Goal: Task Accomplishment & Management: Use online tool/utility

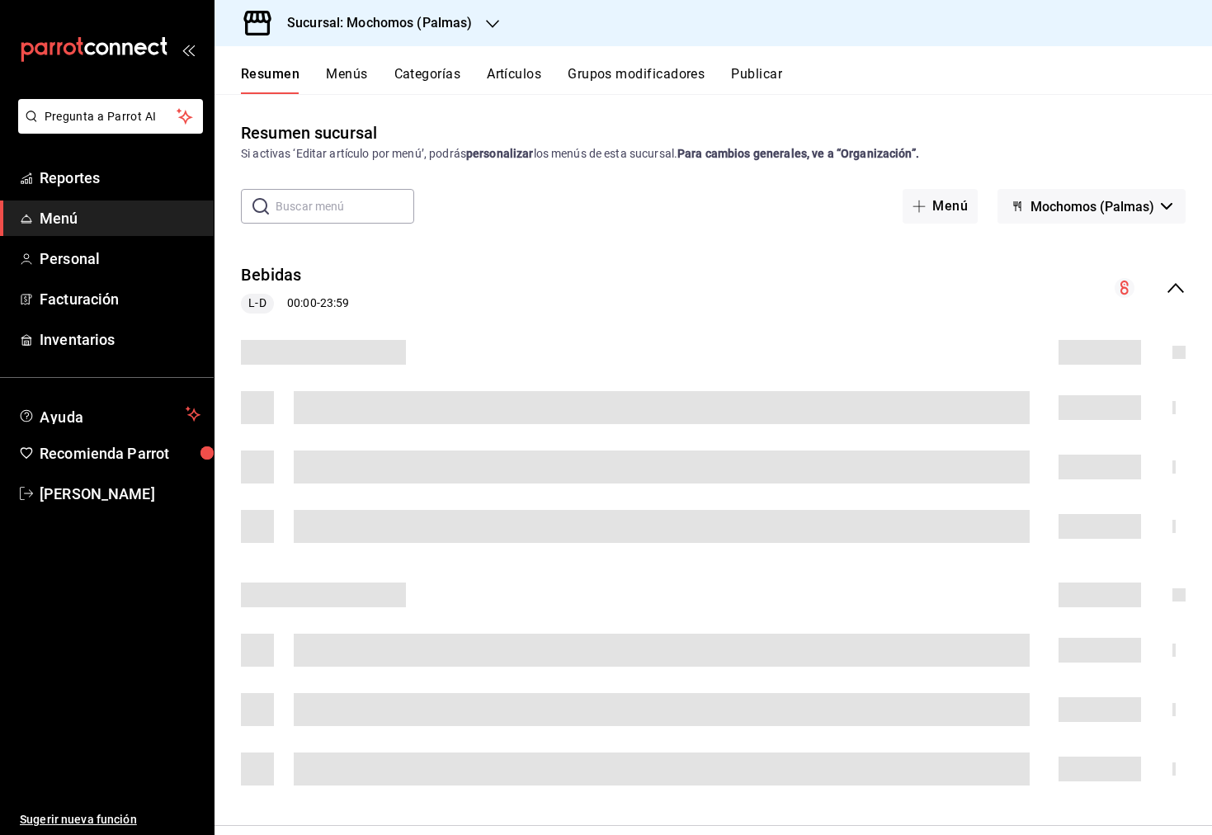
click at [481, 18] on div "Sucursal: Mochomos (Palmas)" at bounding box center [367, 23] width 278 height 46
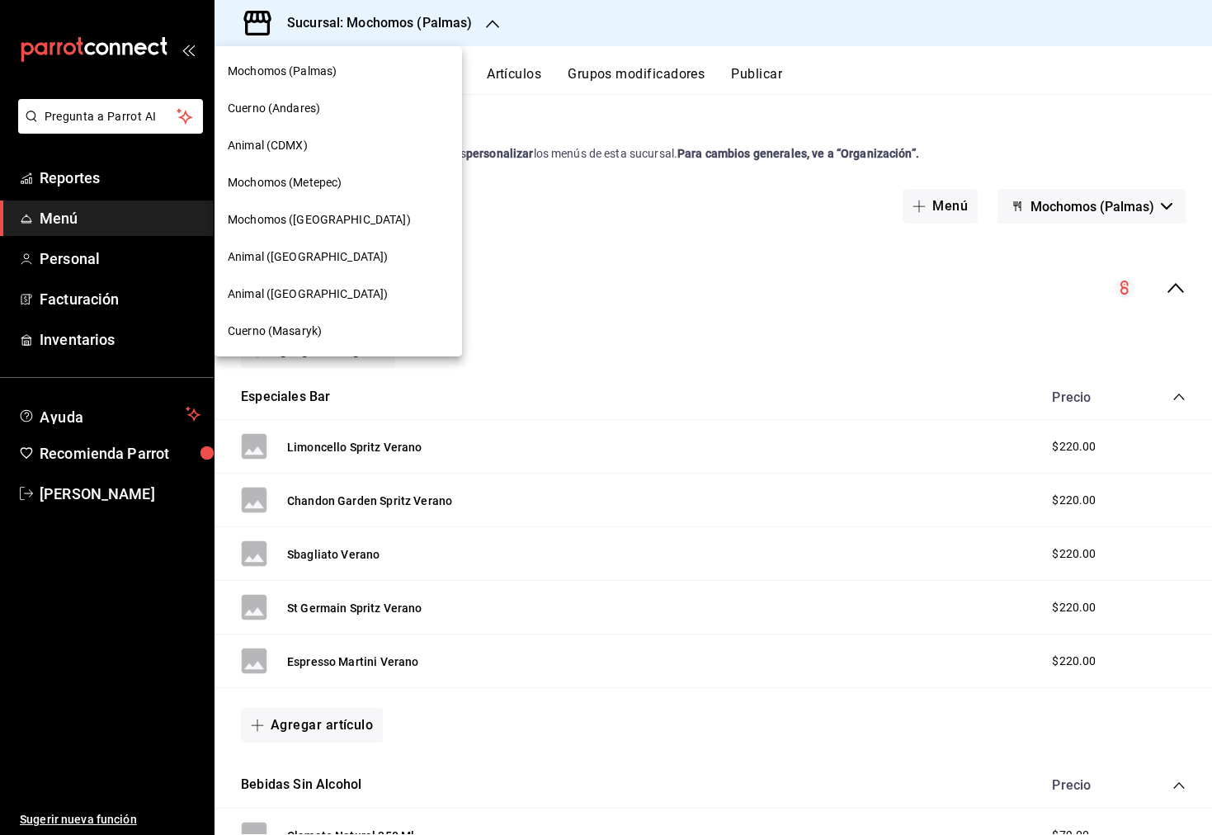
click at [354, 330] on div "Cuerno (Masaryk)" at bounding box center [338, 331] width 221 height 17
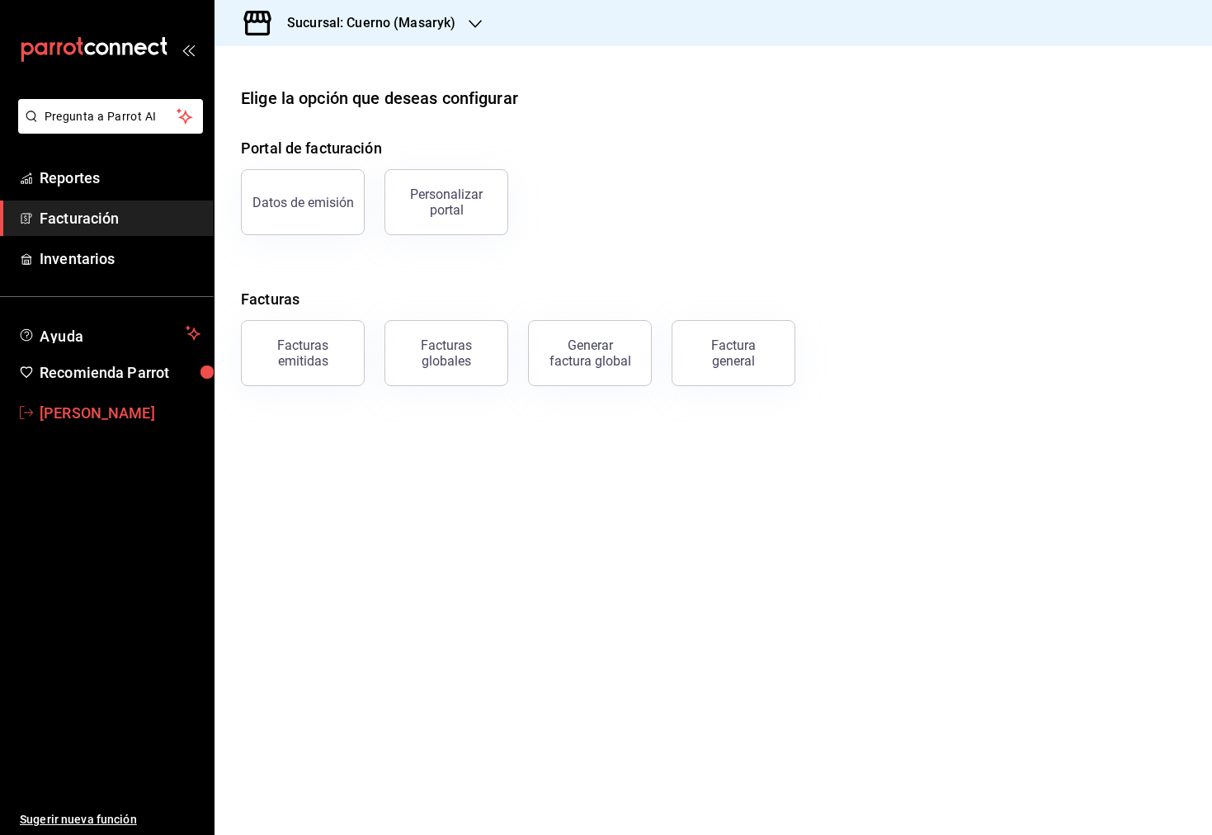
click at [66, 420] on span "Ibraahim Escutia" at bounding box center [120, 413] width 161 height 22
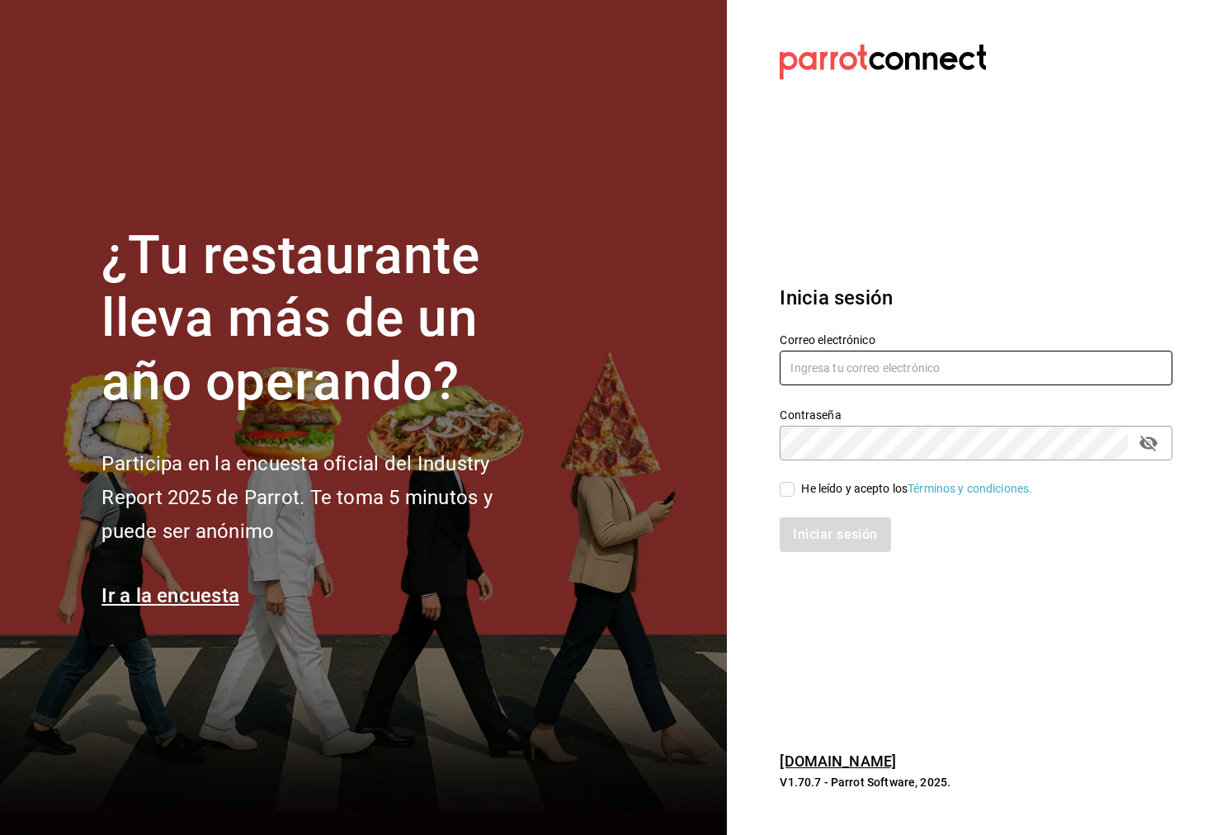
click at [881, 376] on input "text" at bounding box center [976, 368] width 393 height 35
type input "fernando.aguirre@grupocosteno.com"
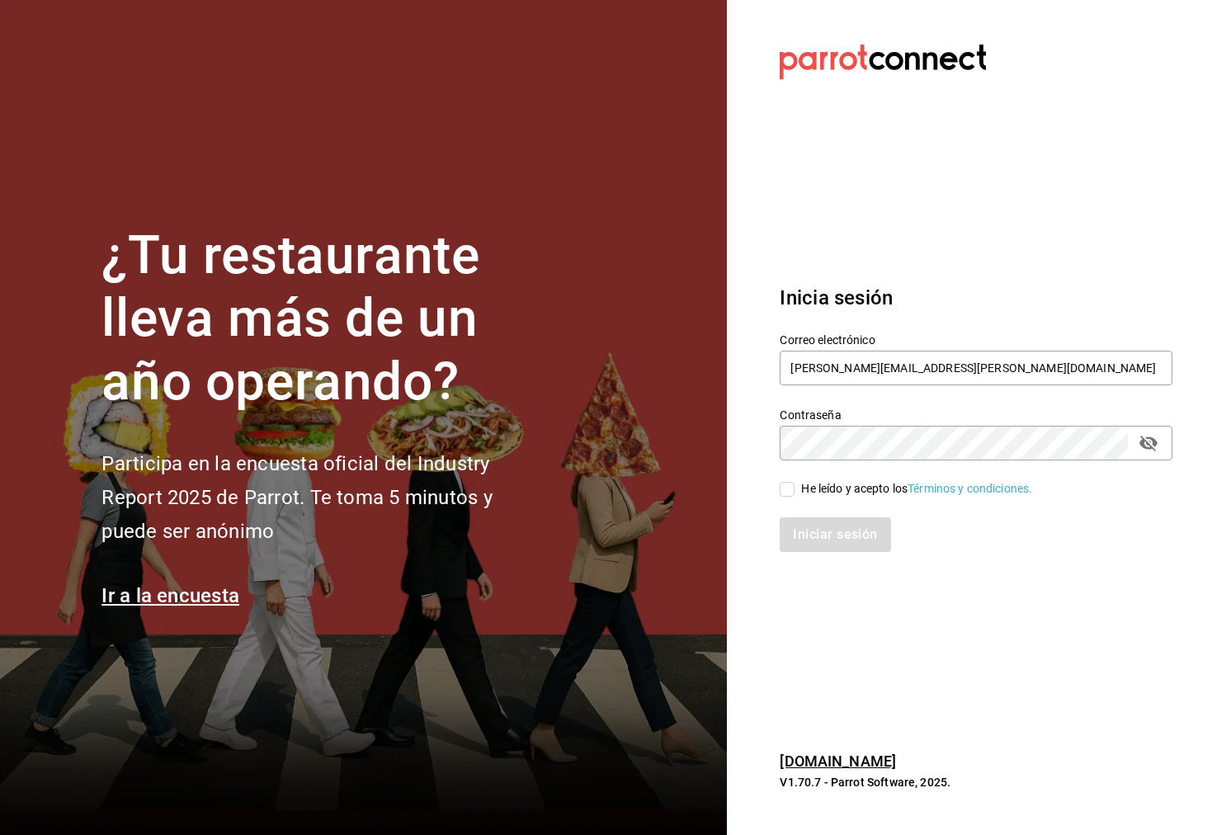
click at [794, 494] on input "He leído y acepto los Términos y condiciones." at bounding box center [787, 489] width 15 height 15
checkbox input "true"
click at [811, 531] on button "Iniciar sesión" at bounding box center [836, 534] width 112 height 35
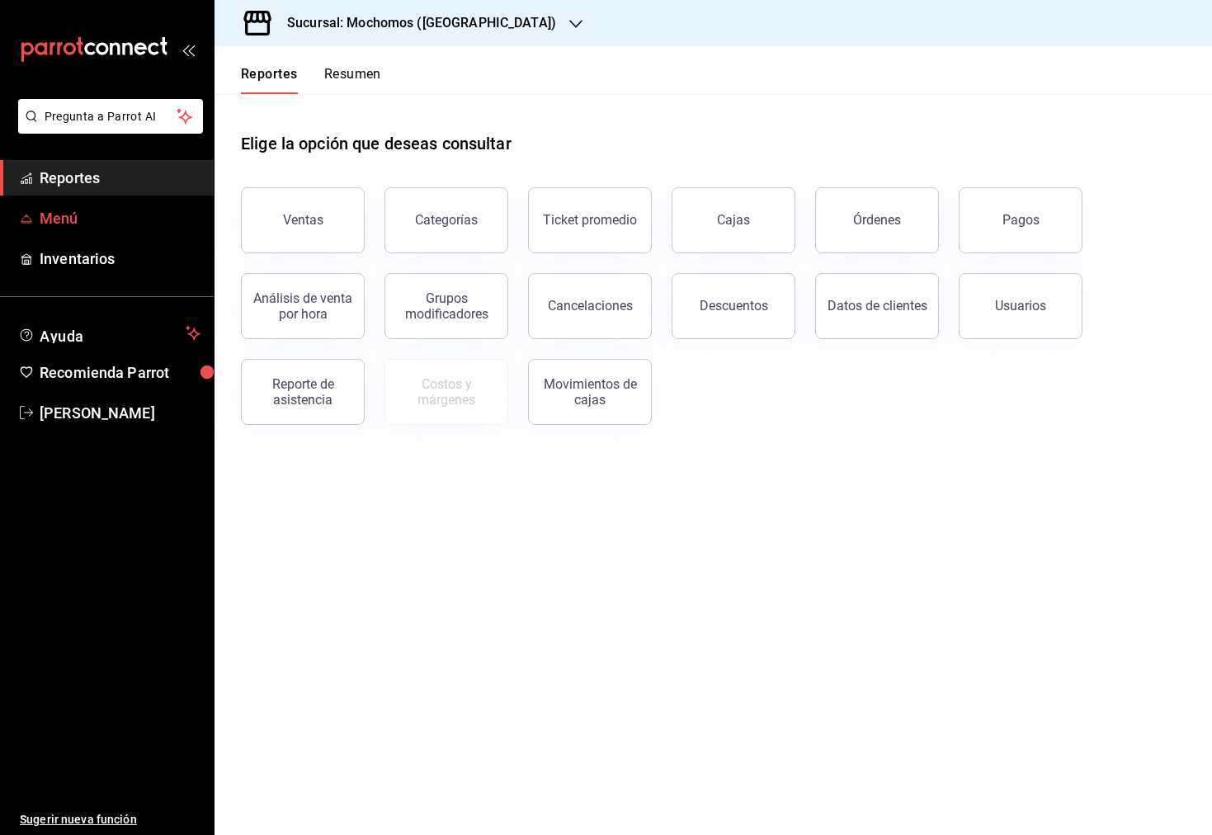
click at [115, 209] on span "Menú" at bounding box center [120, 218] width 161 height 22
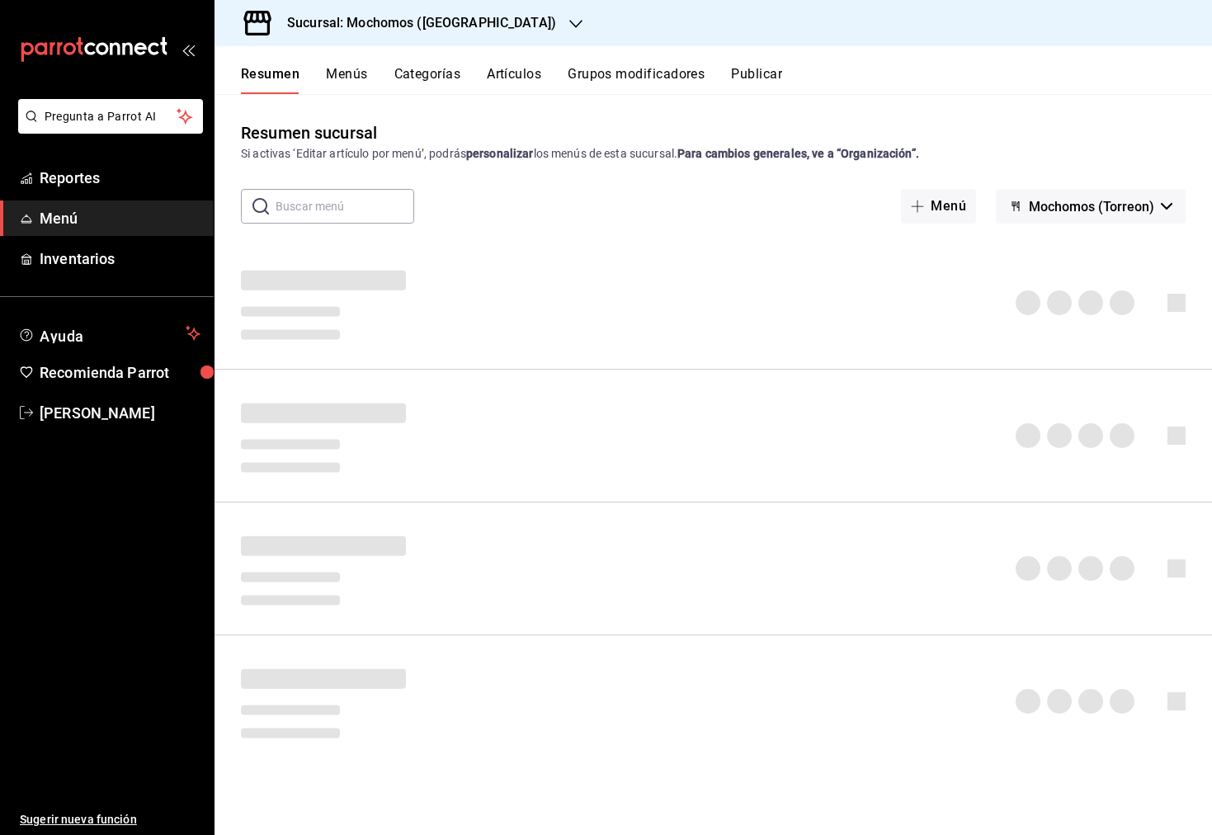
click at [356, 83] on button "Menús" at bounding box center [346, 80] width 41 height 28
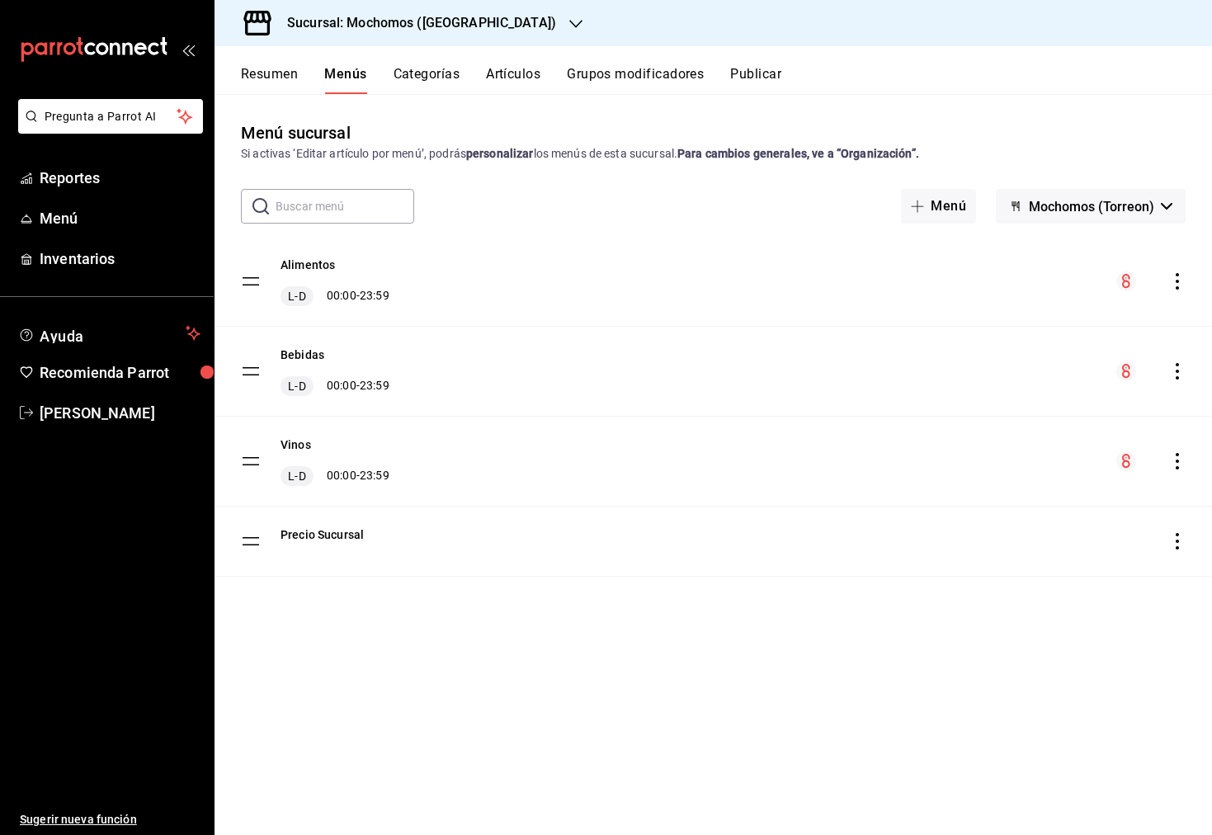
click at [480, 26] on div "Sucursal: Mochomos ([GEOGRAPHIC_DATA])" at bounding box center [408, 23] width 361 height 46
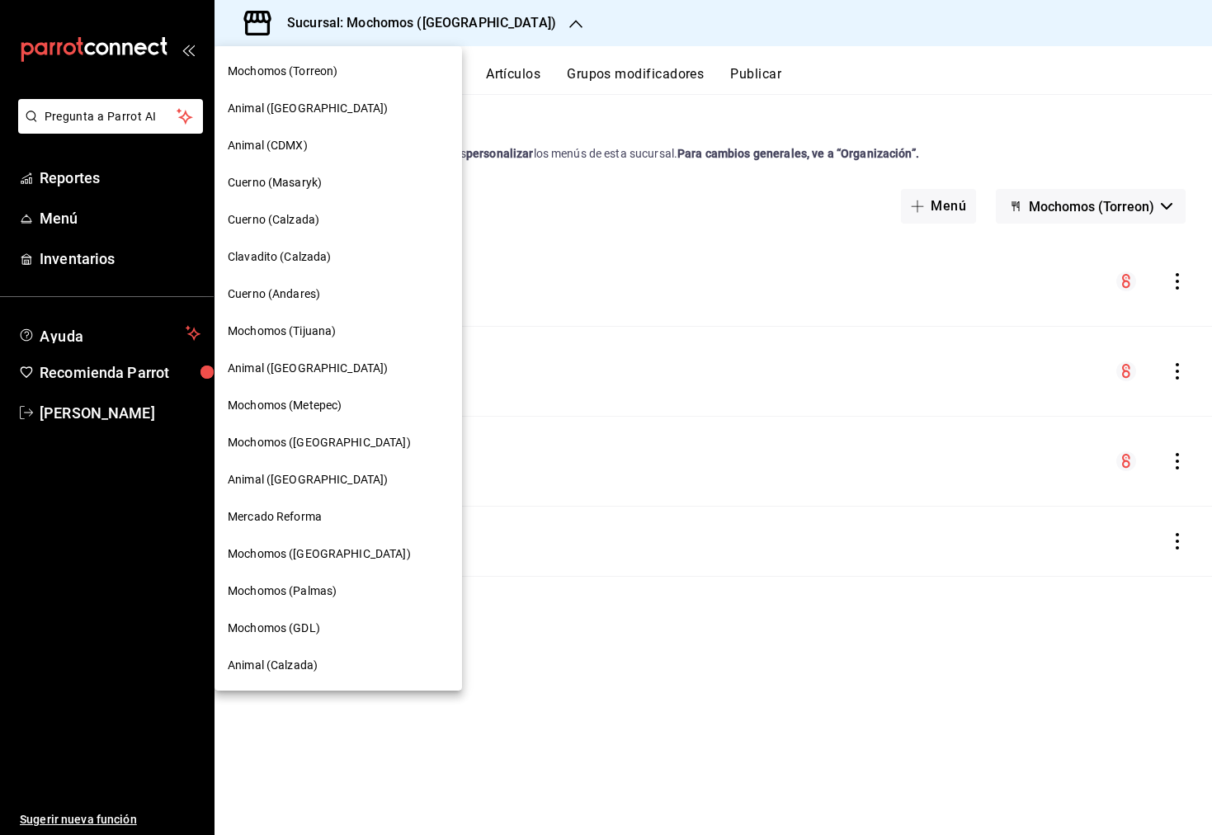
click at [328, 177] on div "Cuerno (Masaryk)" at bounding box center [338, 182] width 221 height 17
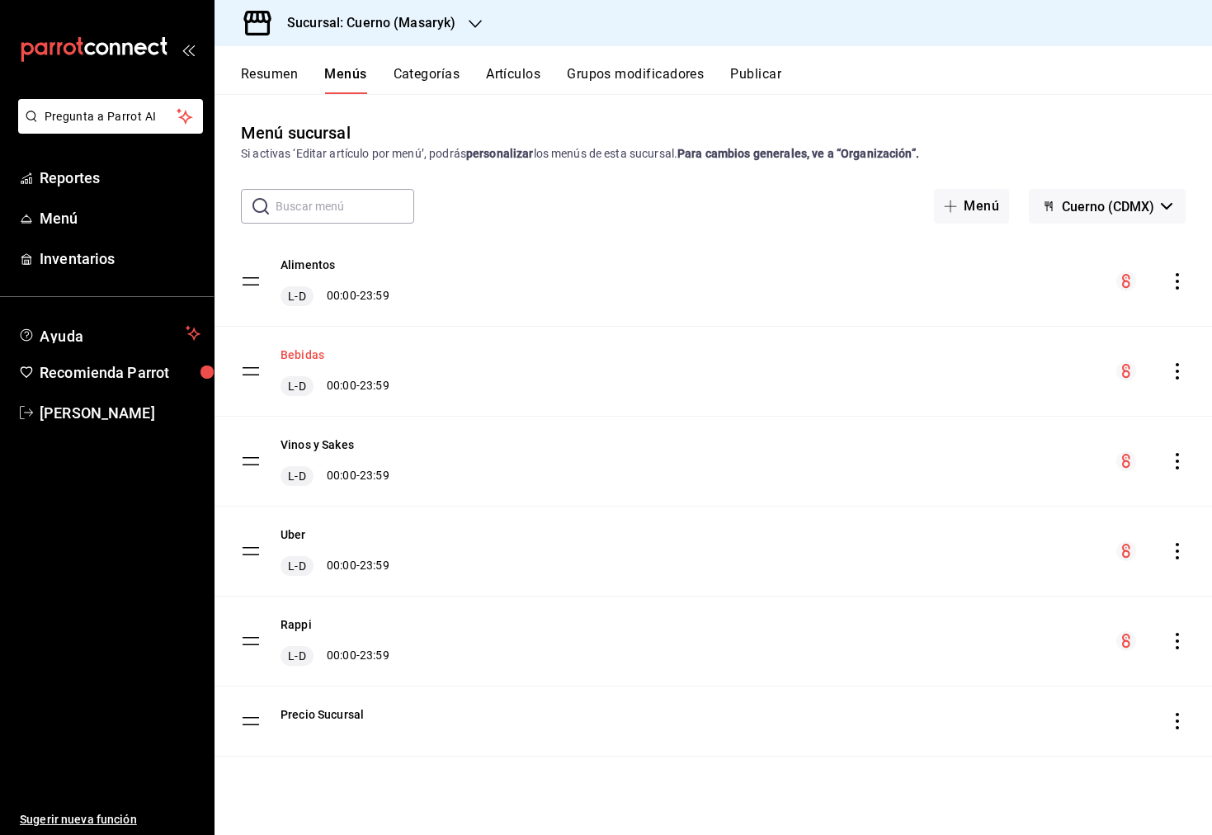
click at [306, 357] on button "Bebidas" at bounding box center [303, 355] width 44 height 17
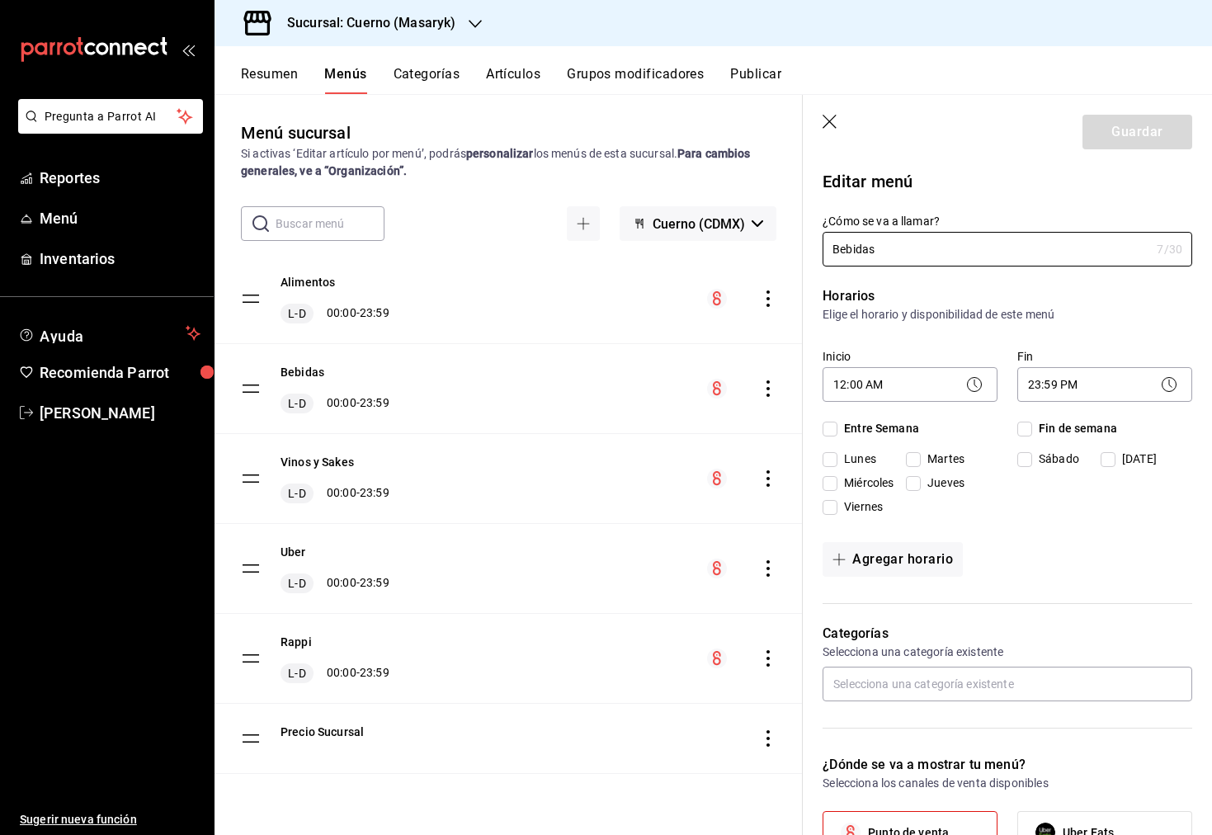
checkbox input "true"
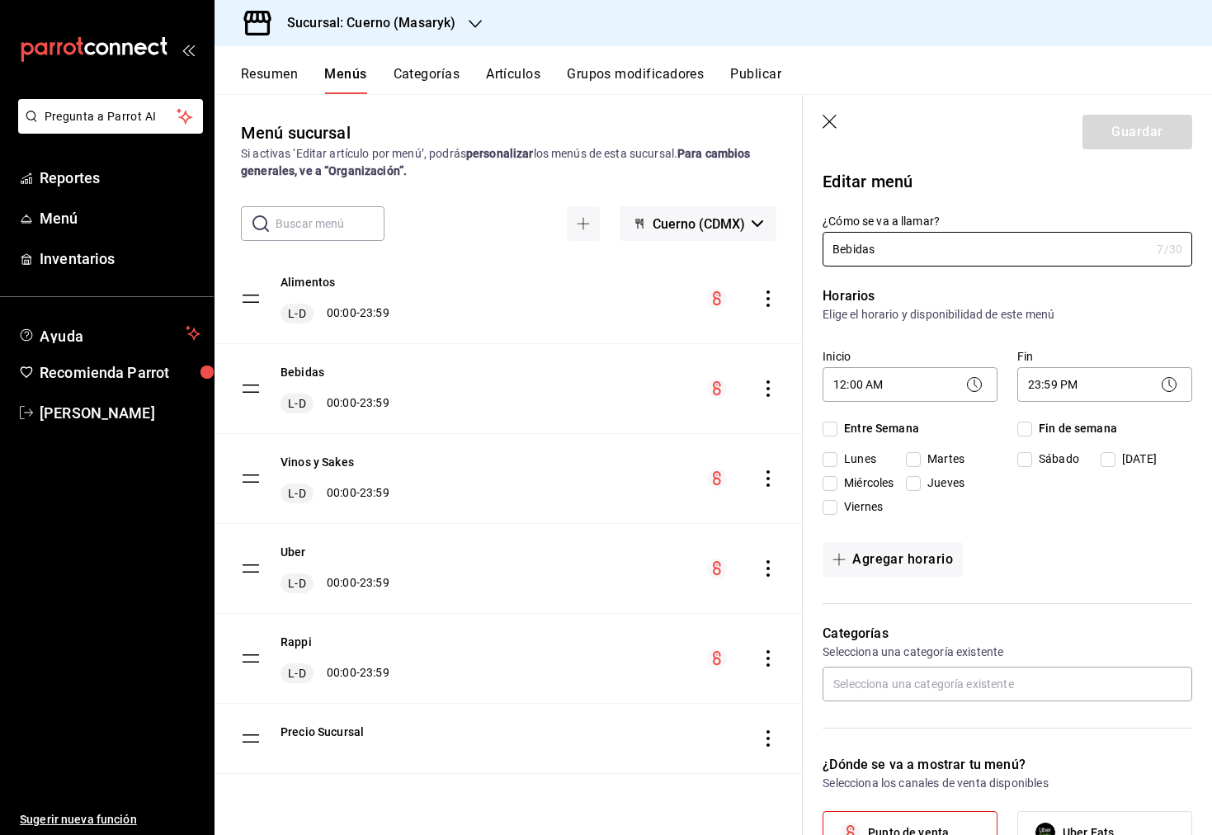
checkbox input "true"
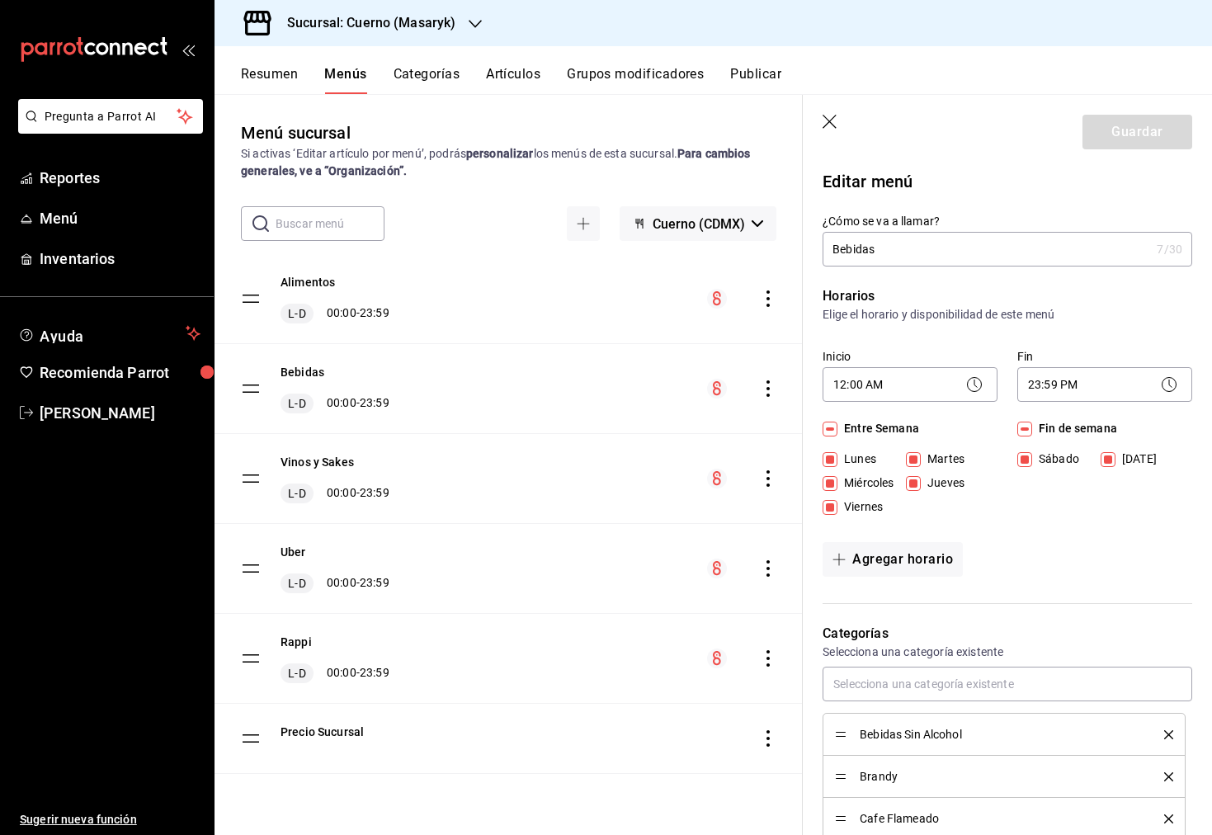
click at [834, 119] on icon "button" at bounding box center [831, 123] width 17 height 17
checkbox input "false"
type input "1758680729616"
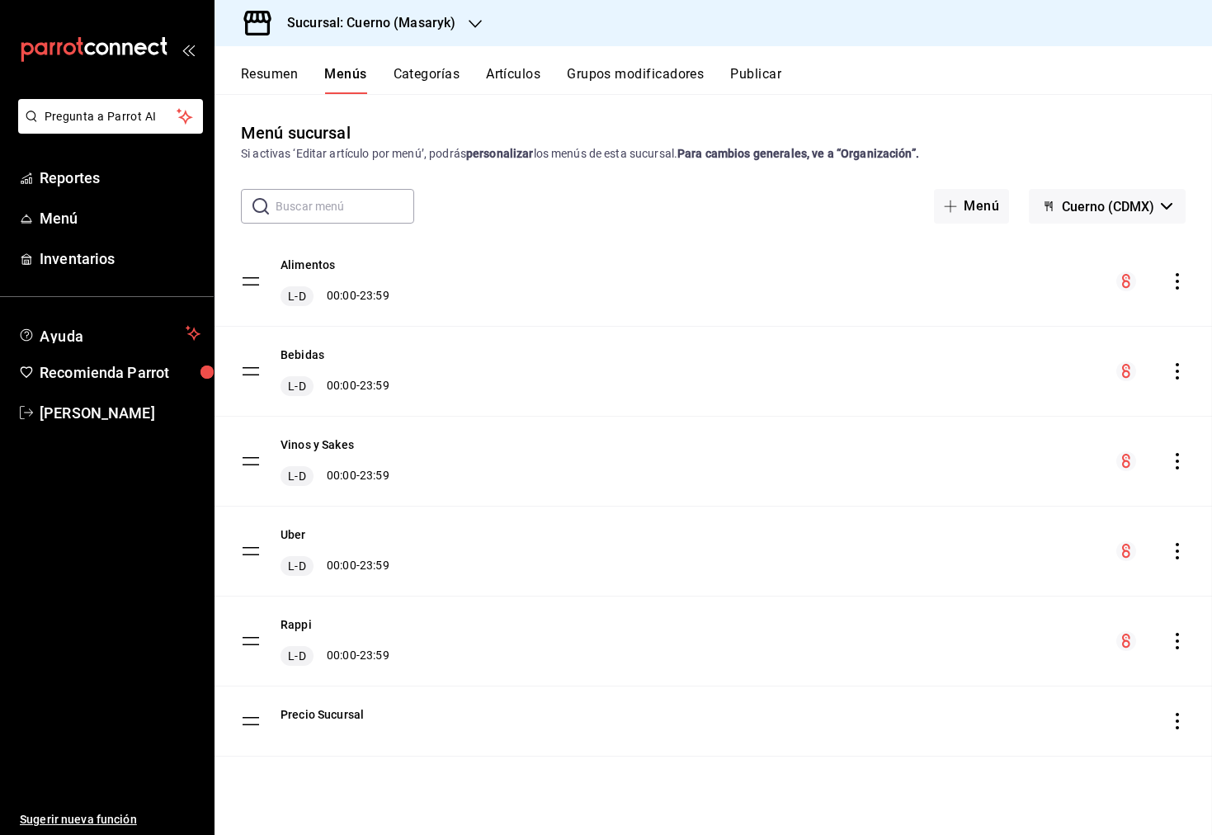
checkbox input "false"
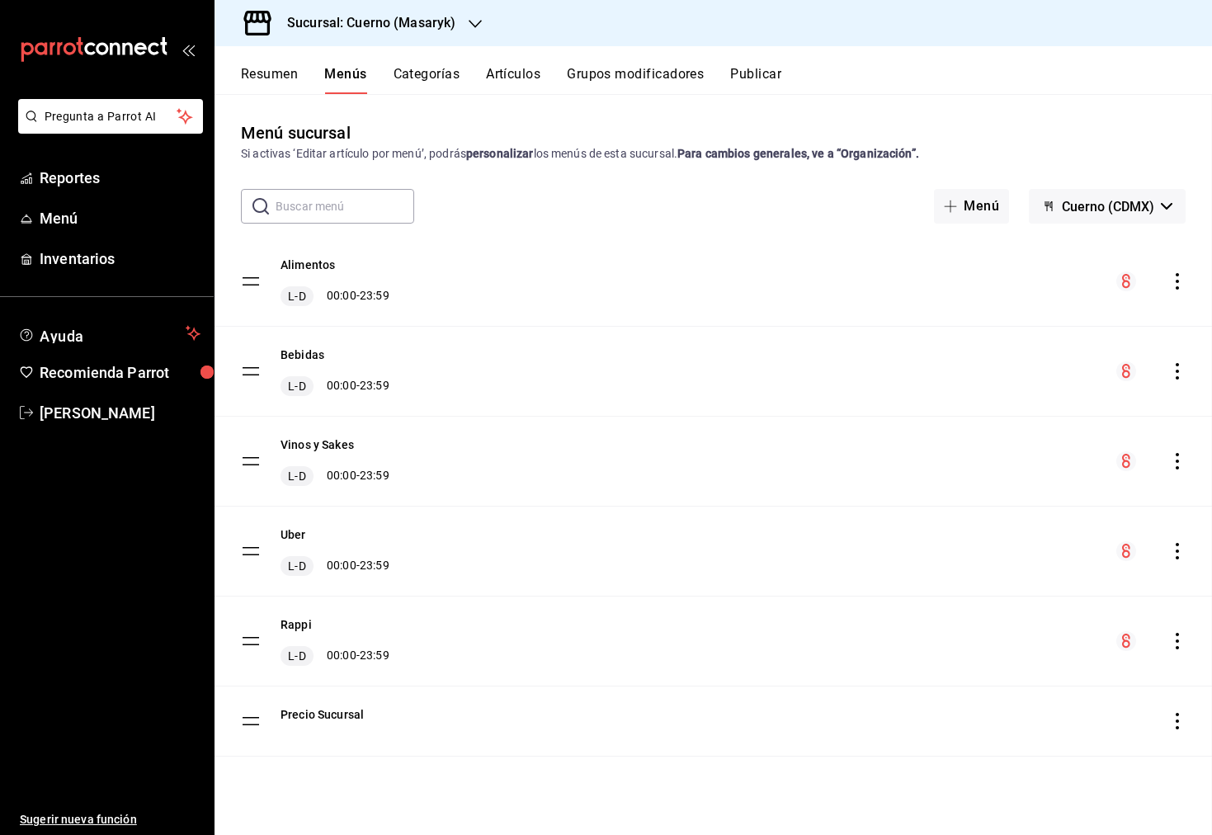
checkbox input "false"
click at [1181, 380] on div "menu-maker-table" at bounding box center [1151, 371] width 69 height 20
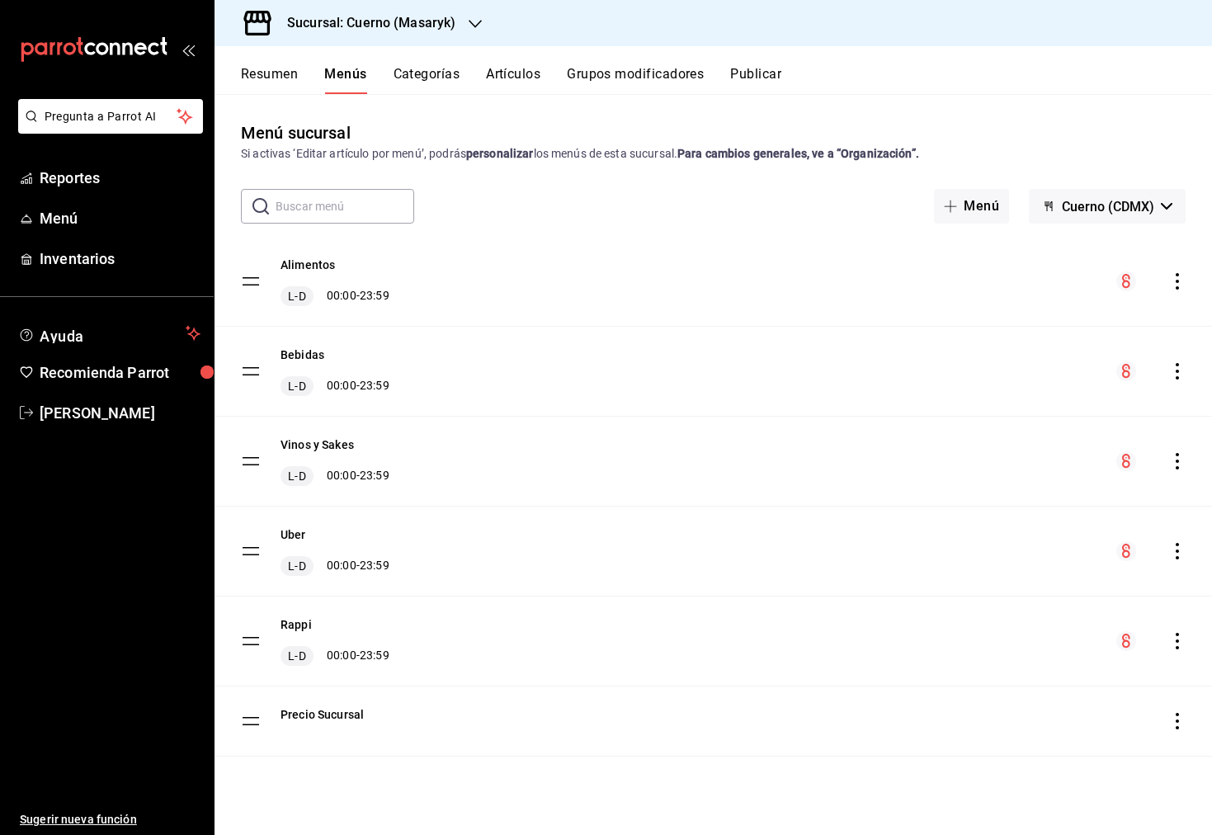
click at [1178, 375] on icon "actions" at bounding box center [1177, 371] width 17 height 17
click at [999, 469] on span "Previsualizar" at bounding box center [1047, 477] width 201 height 17
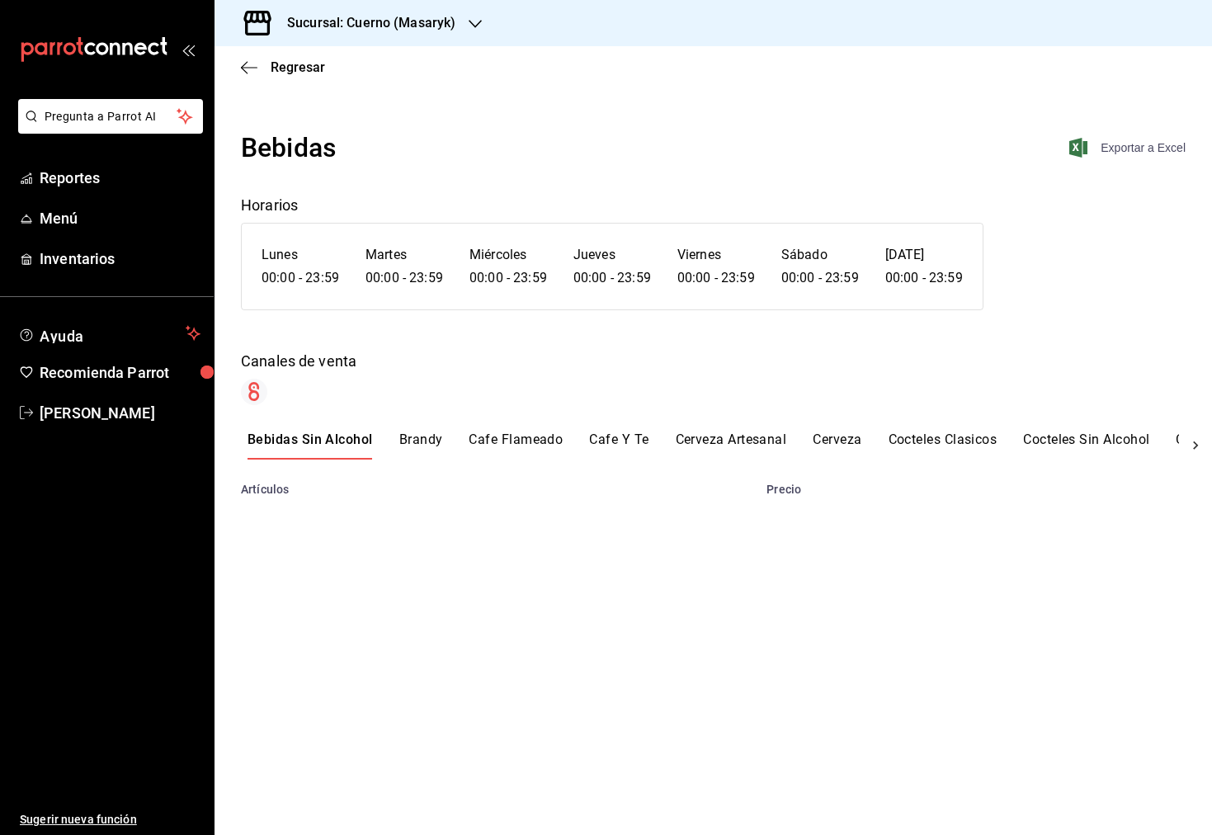
click at [1146, 149] on span "Exportar a Excel" at bounding box center [1129, 148] width 113 height 20
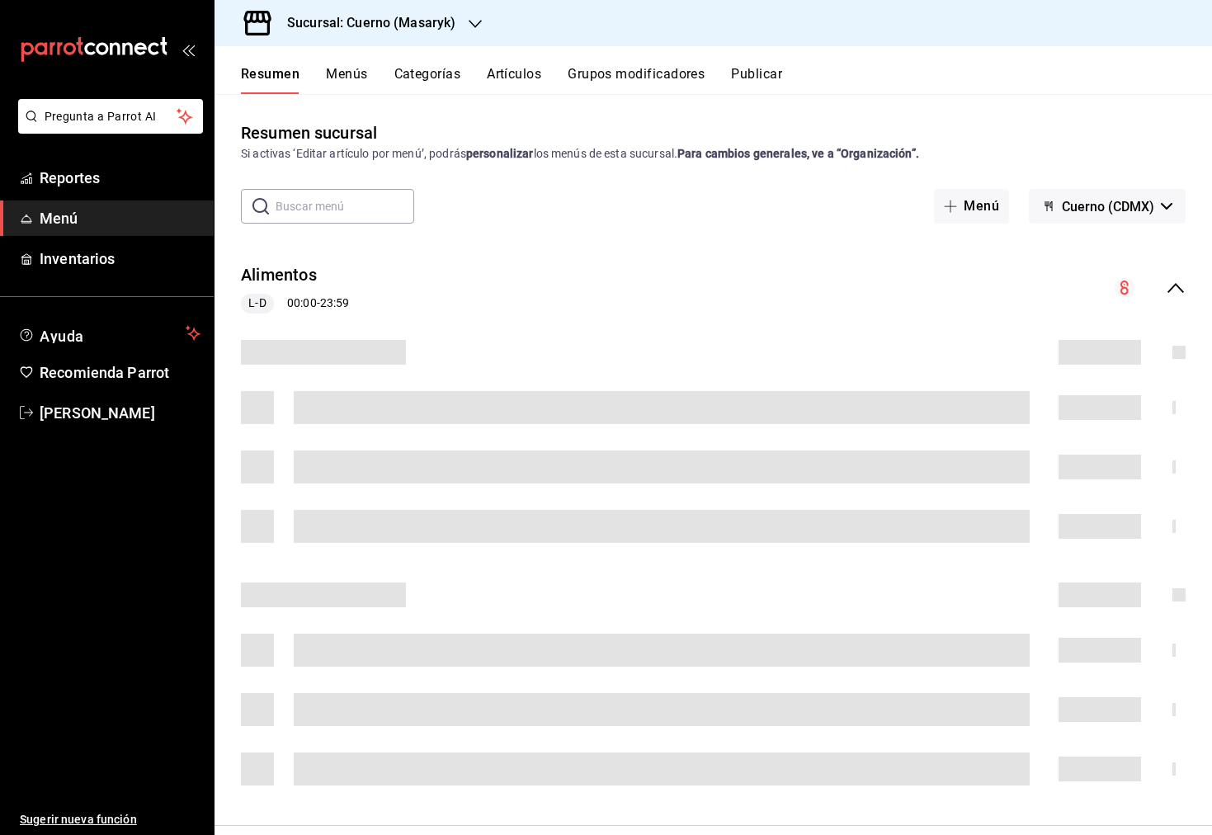
click at [462, 12] on div "Sucursal: Cuerno (Masaryk)" at bounding box center [358, 23] width 261 height 46
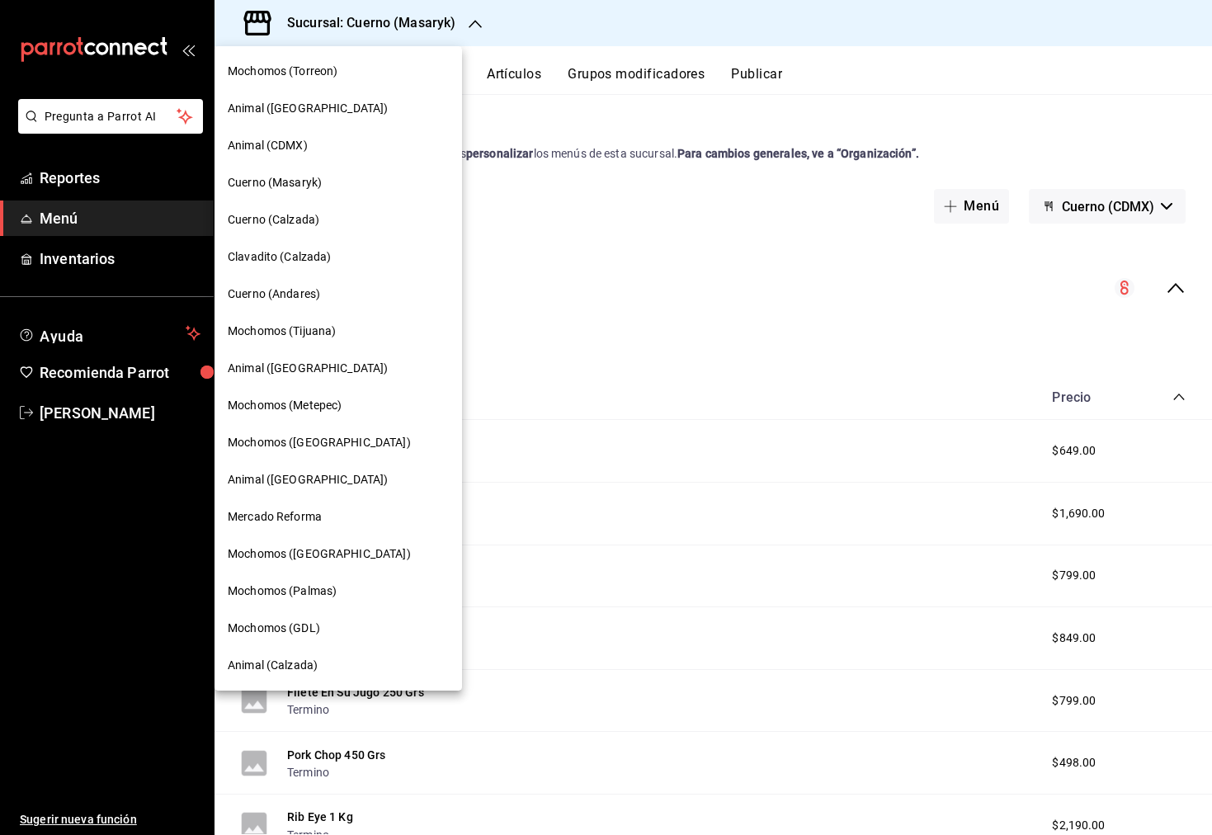
click at [321, 139] on div "Animal (CDMX)" at bounding box center [338, 145] width 221 height 17
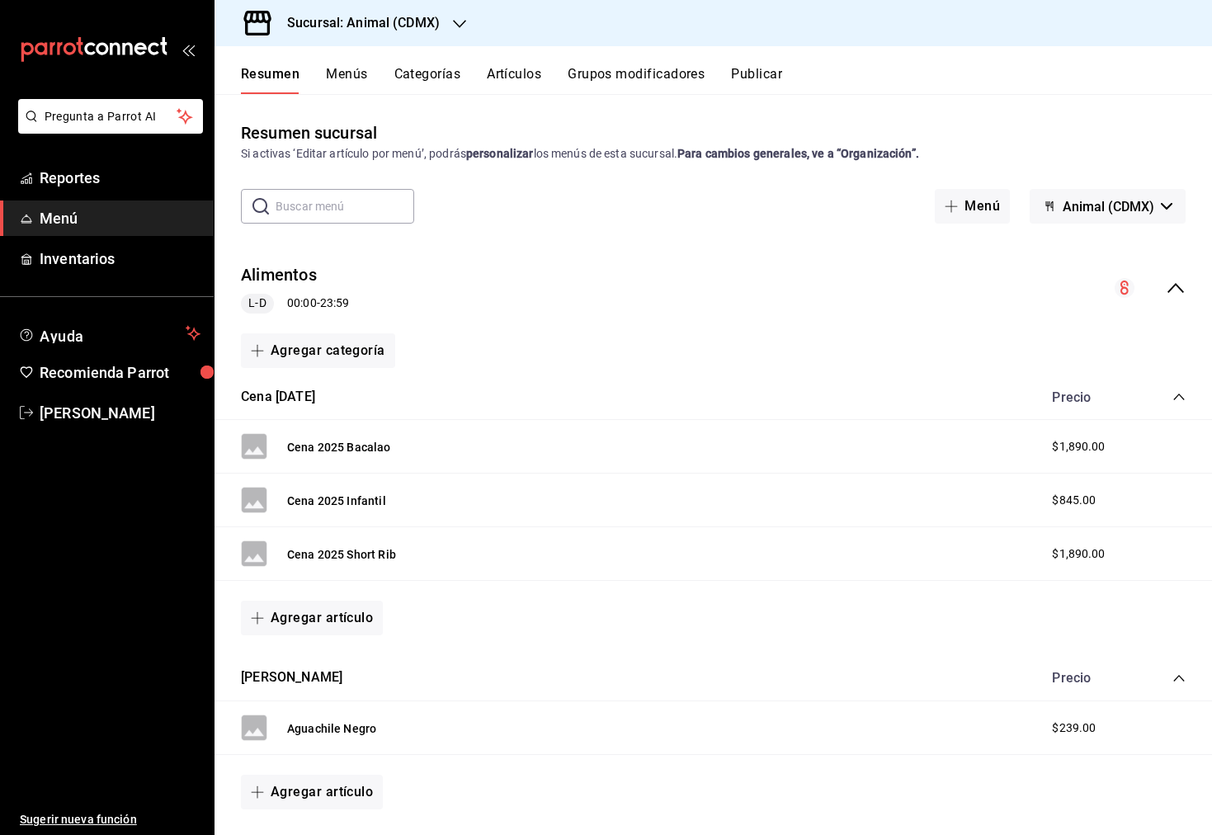
click at [352, 73] on button "Menús" at bounding box center [346, 80] width 41 height 28
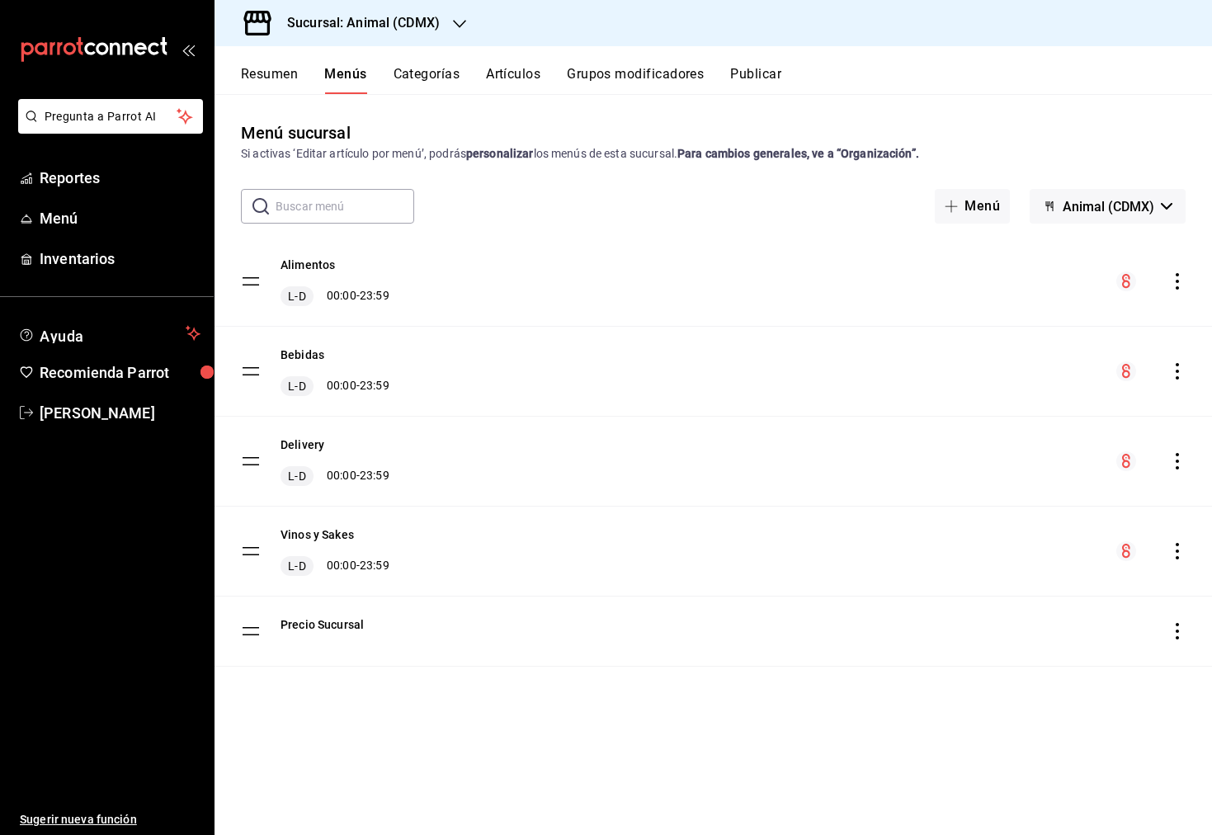
click at [1183, 364] on icon "actions" at bounding box center [1177, 371] width 17 height 17
click at [1008, 484] on span "Previsualizar" at bounding box center [1047, 477] width 201 height 17
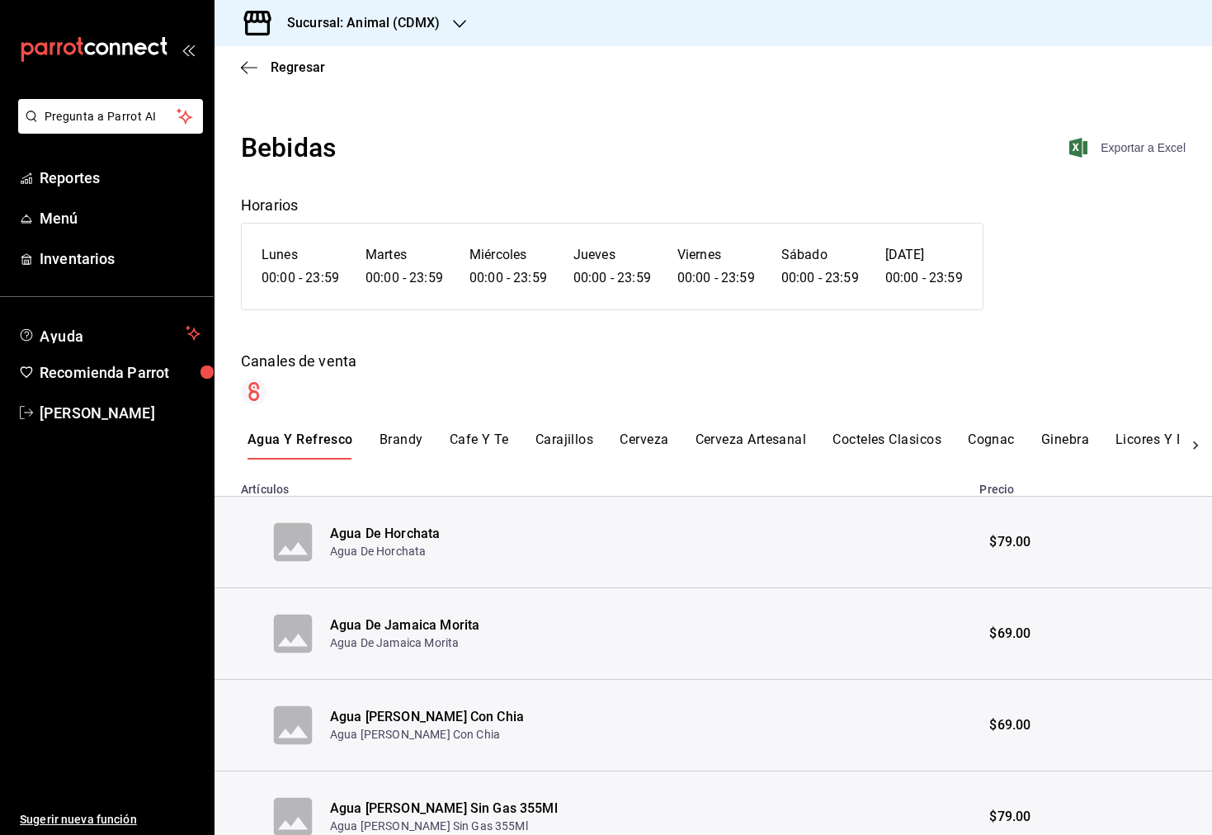
click at [1131, 155] on span "Exportar a Excel" at bounding box center [1129, 148] width 113 height 20
click at [462, 28] on icon "button" at bounding box center [459, 23] width 13 height 13
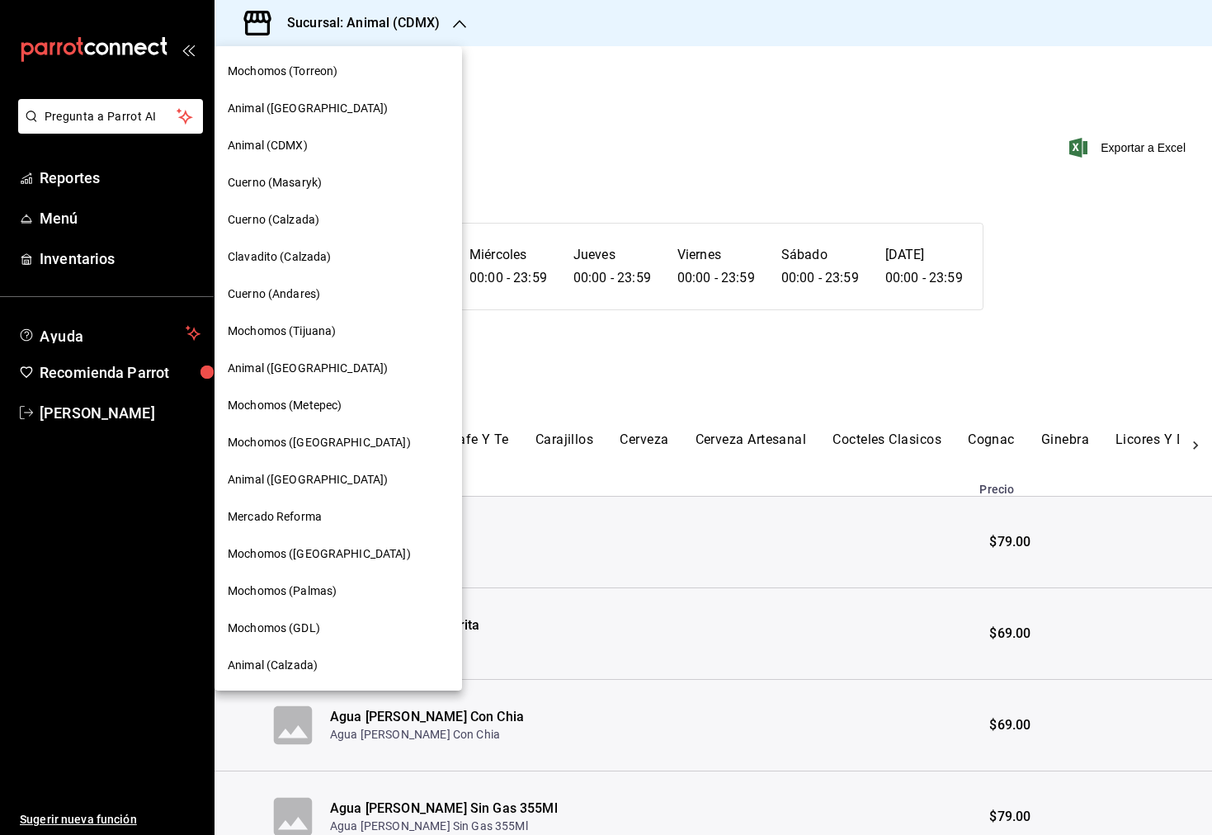
click at [354, 116] on div "Animal ([GEOGRAPHIC_DATA])" at bounding box center [338, 108] width 221 height 17
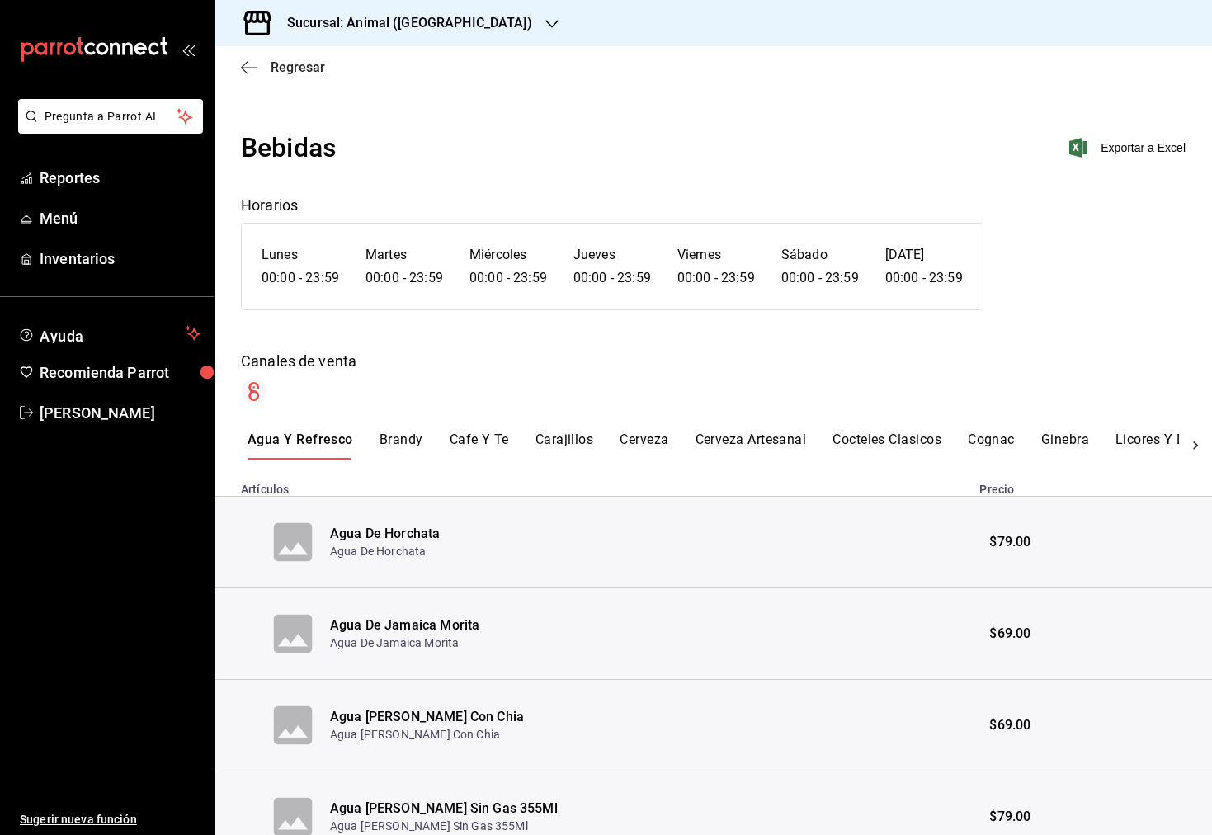
click at [264, 73] on span "Regresar" at bounding box center [283, 67] width 84 height 16
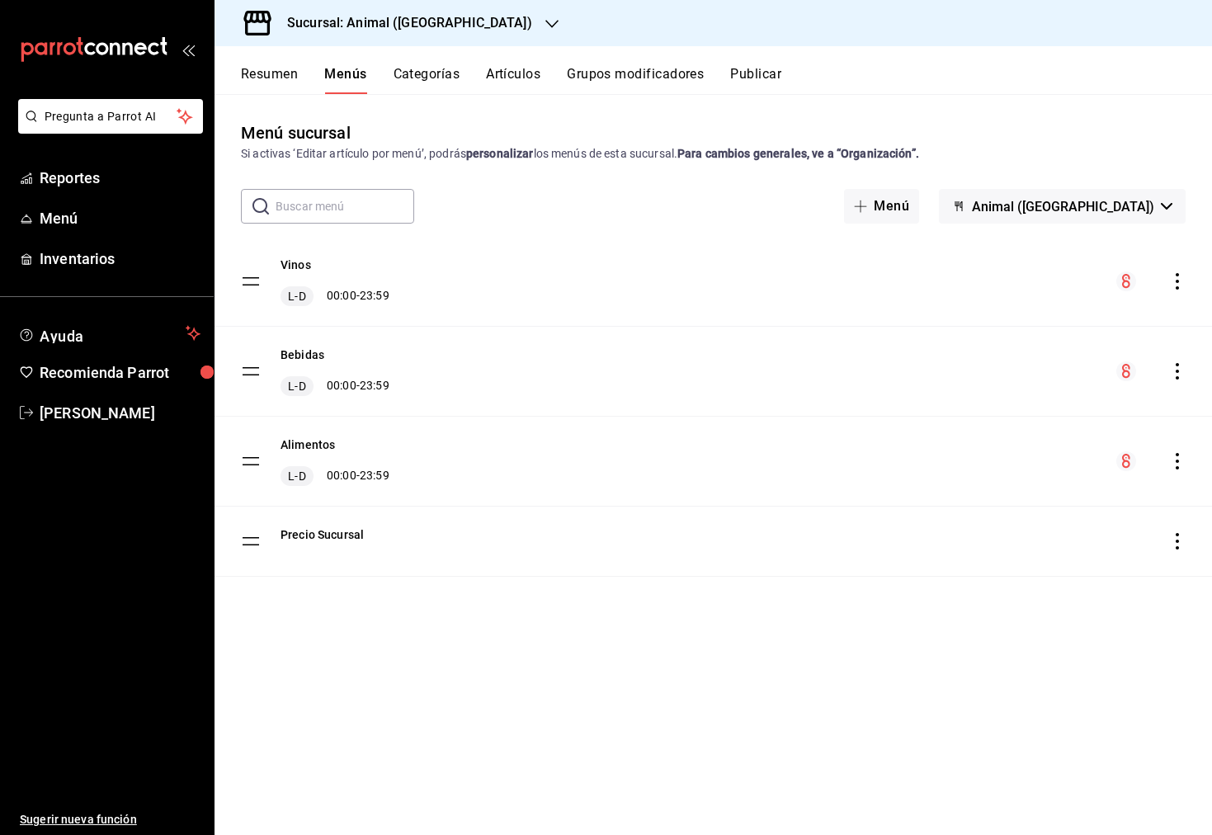
click at [1177, 367] on icon "actions" at bounding box center [1177, 371] width 17 height 17
click at [980, 473] on span "Previsualizar" at bounding box center [1047, 477] width 201 height 17
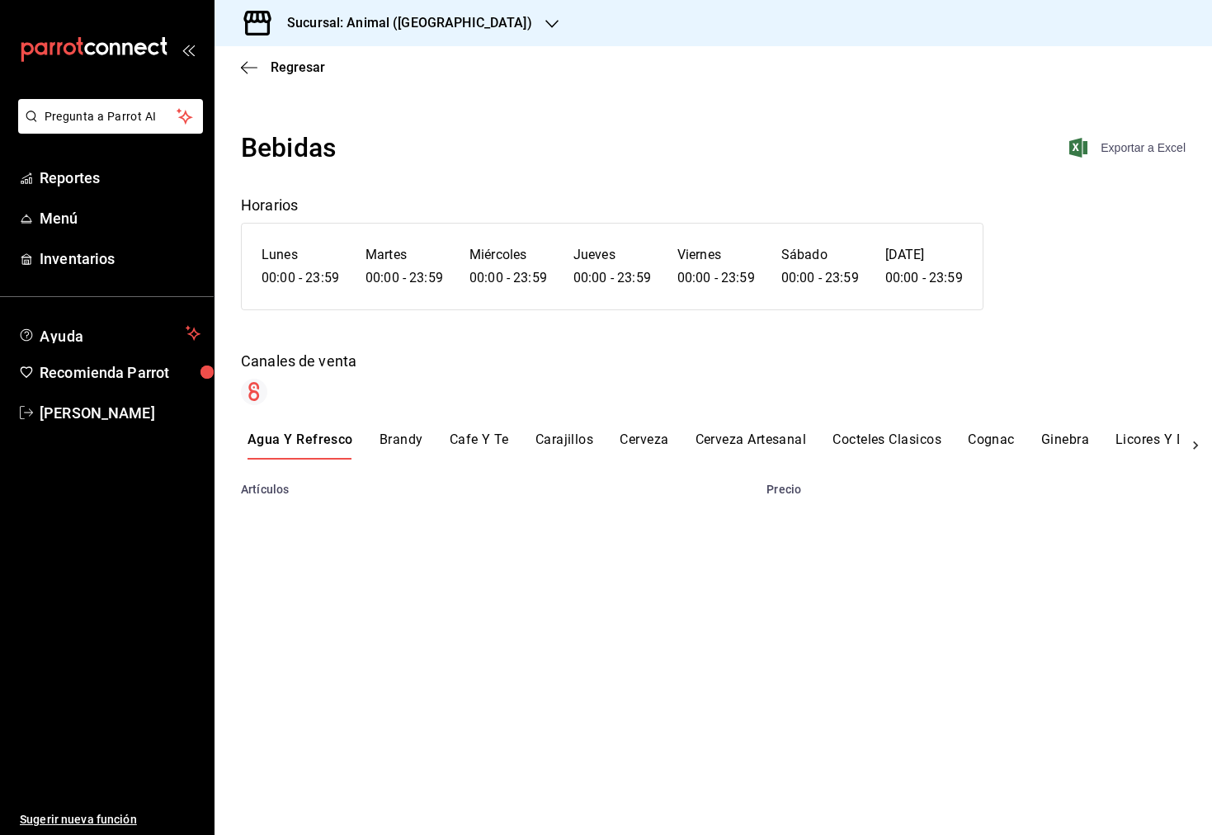
click at [1122, 144] on span "Exportar a Excel" at bounding box center [1129, 148] width 113 height 20
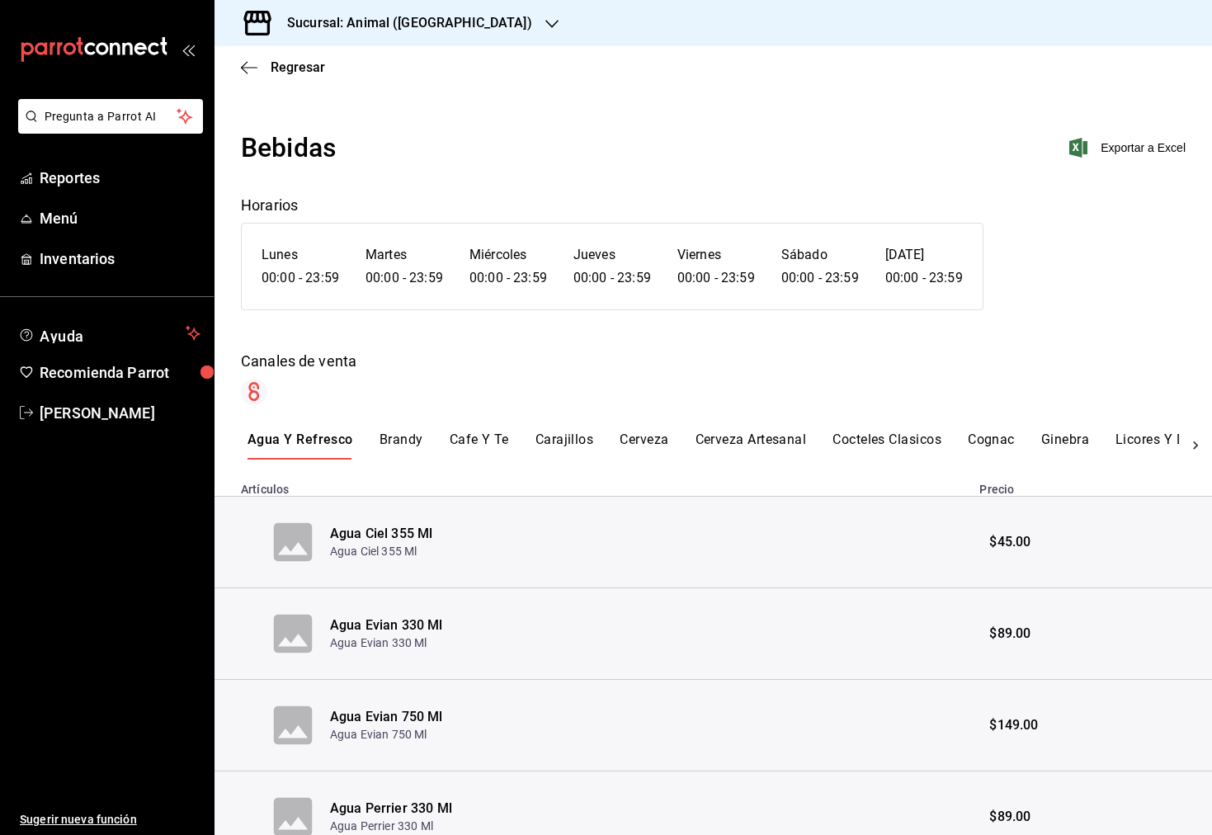
click at [442, 35] on div "Sucursal: Animal (St Regis)" at bounding box center [397, 23] width 338 height 46
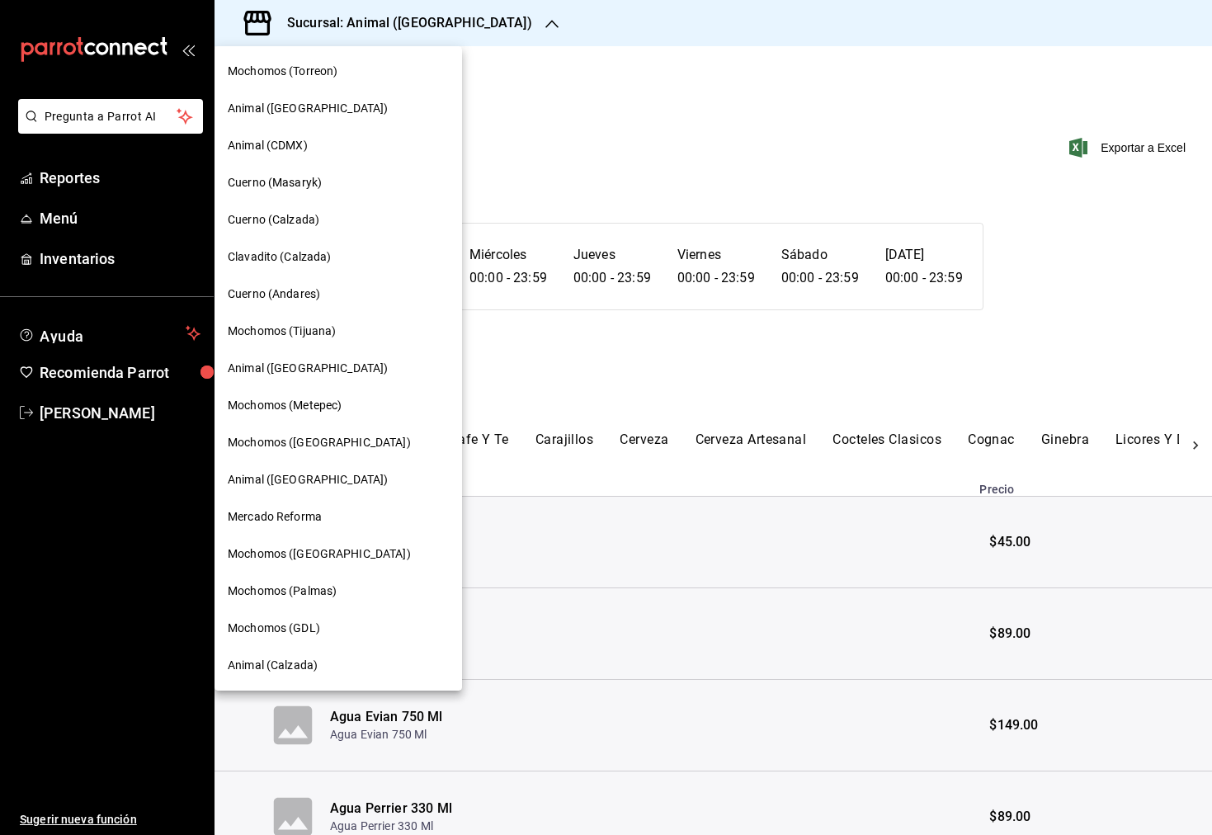
click at [309, 474] on span "Animal ([GEOGRAPHIC_DATA])" at bounding box center [308, 479] width 160 height 17
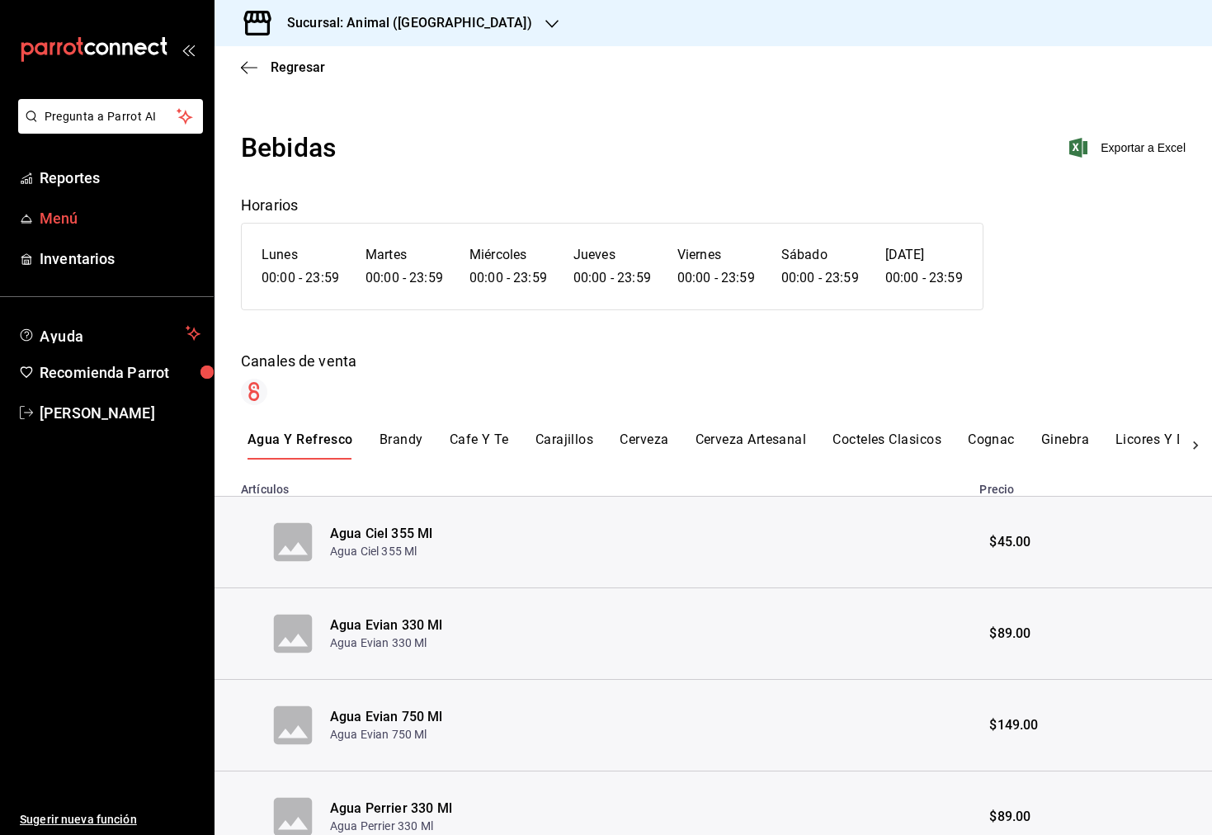
click at [45, 215] on span "Menú" at bounding box center [120, 218] width 161 height 22
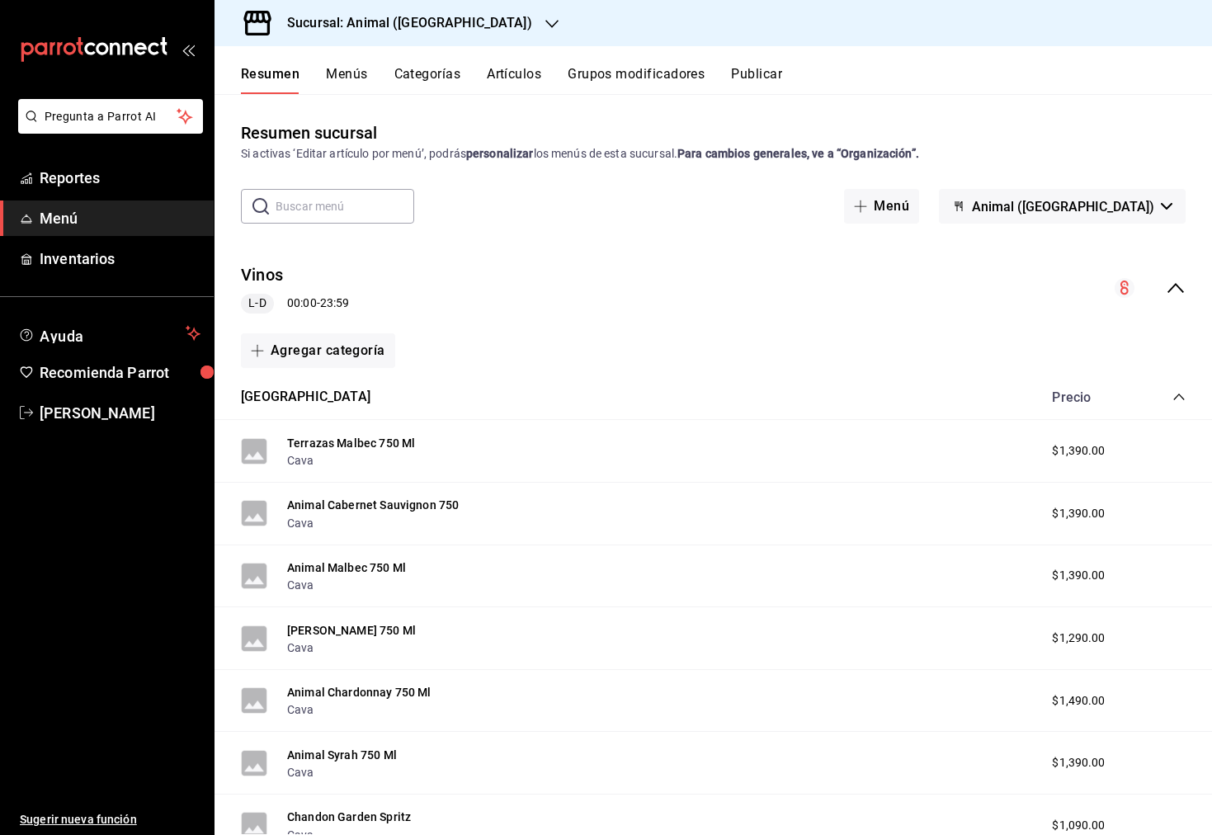
click at [343, 82] on button "Menús" at bounding box center [346, 80] width 41 height 28
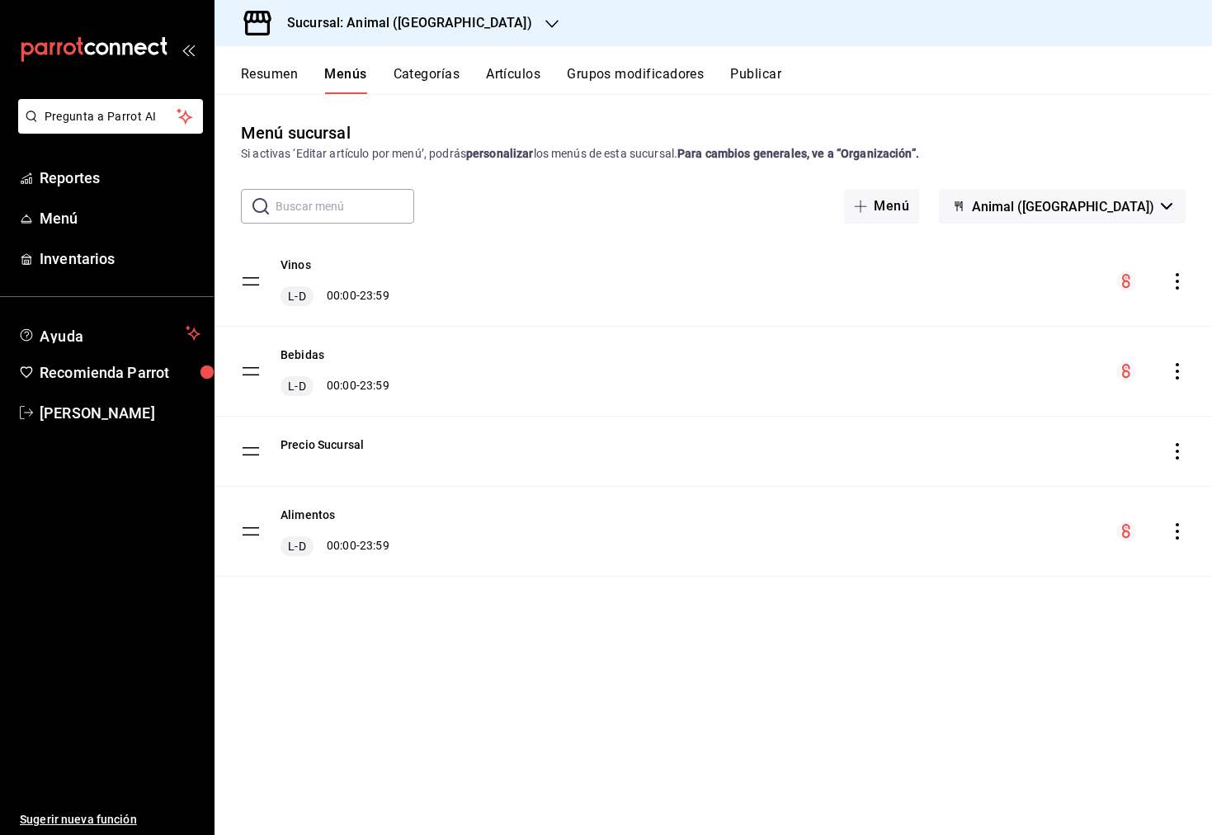
click at [1174, 371] on icon "actions" at bounding box center [1177, 371] width 17 height 17
click at [1023, 464] on li "Previsualizar" at bounding box center [1032, 478] width 257 height 34
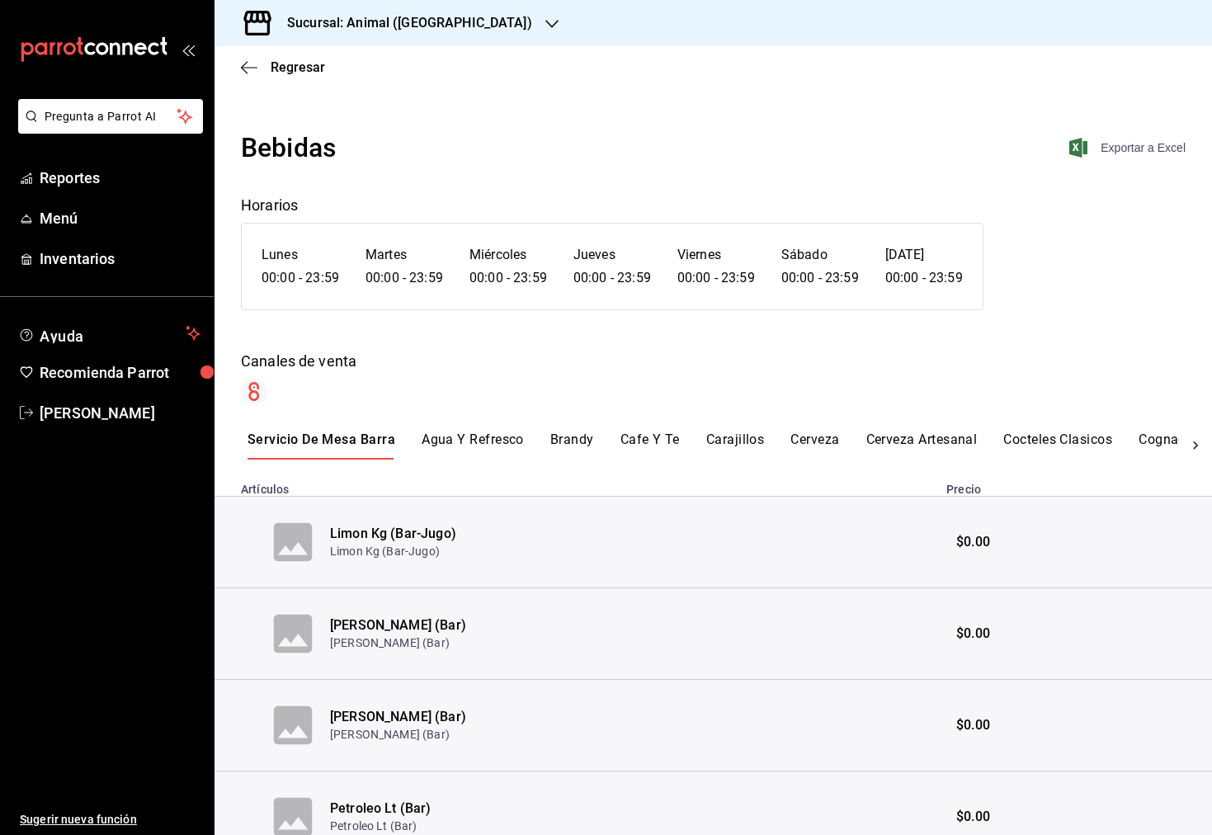
click at [1113, 144] on span "Exportar a Excel" at bounding box center [1129, 148] width 113 height 20
